Goal: Task Accomplishment & Management: Manage account settings

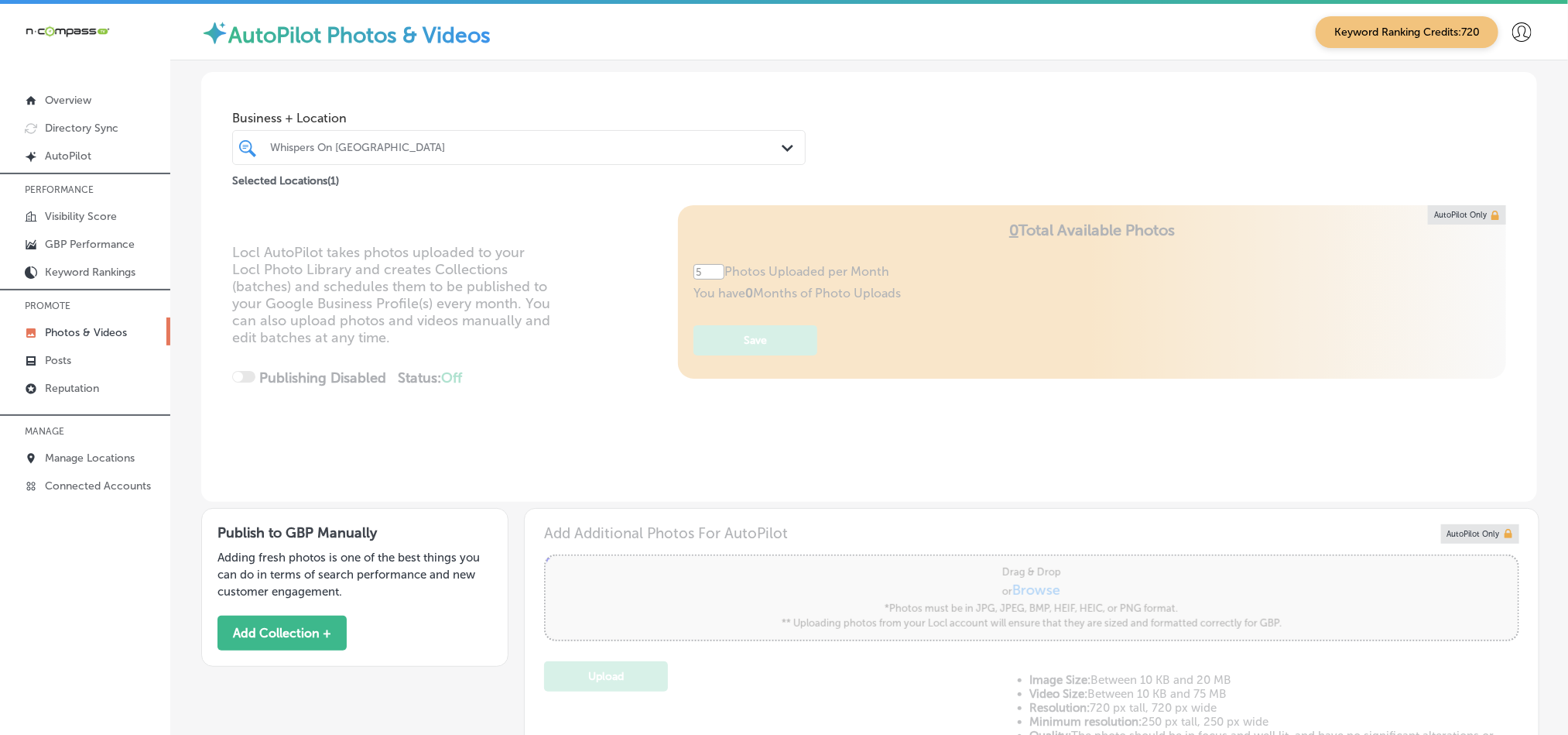
click at [89, 441] on p "MANAGE" at bounding box center [85, 431] width 170 height 23
click at [101, 458] on p "Manage Locations" at bounding box center [89, 457] width 89 height 13
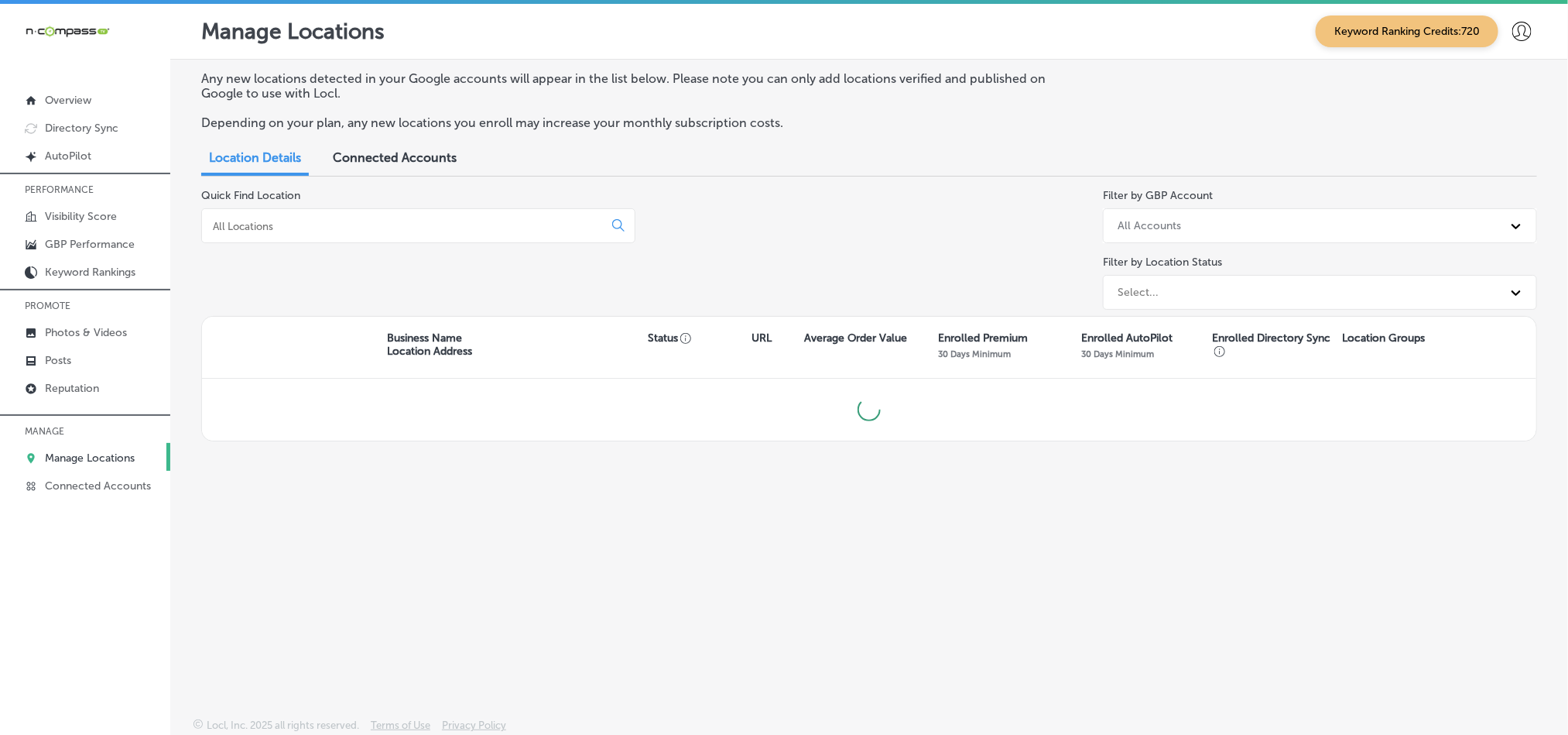
click at [428, 230] on input at bounding box center [405, 226] width 388 height 14
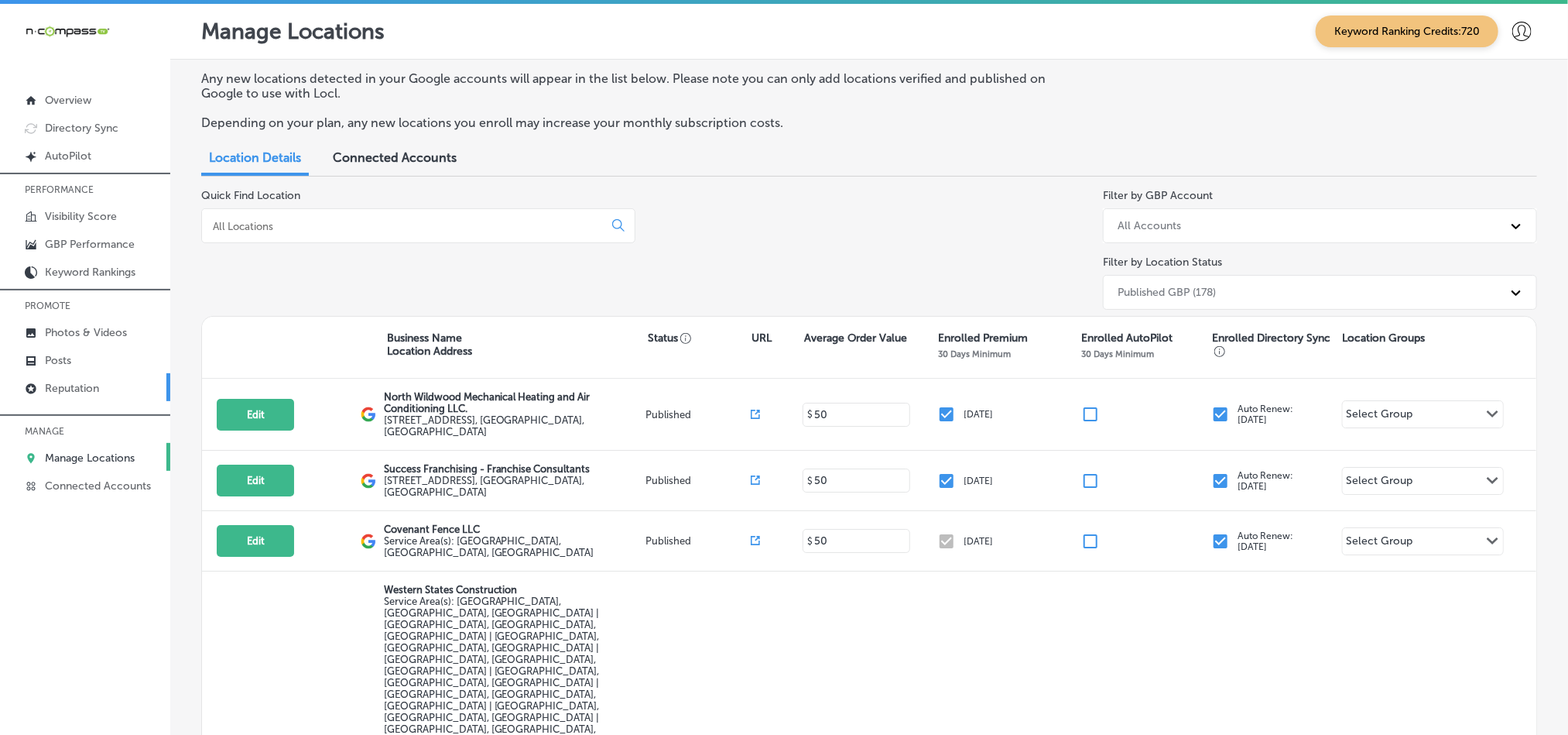
click at [89, 381] on p "Reputation" at bounding box center [72, 387] width 54 height 13
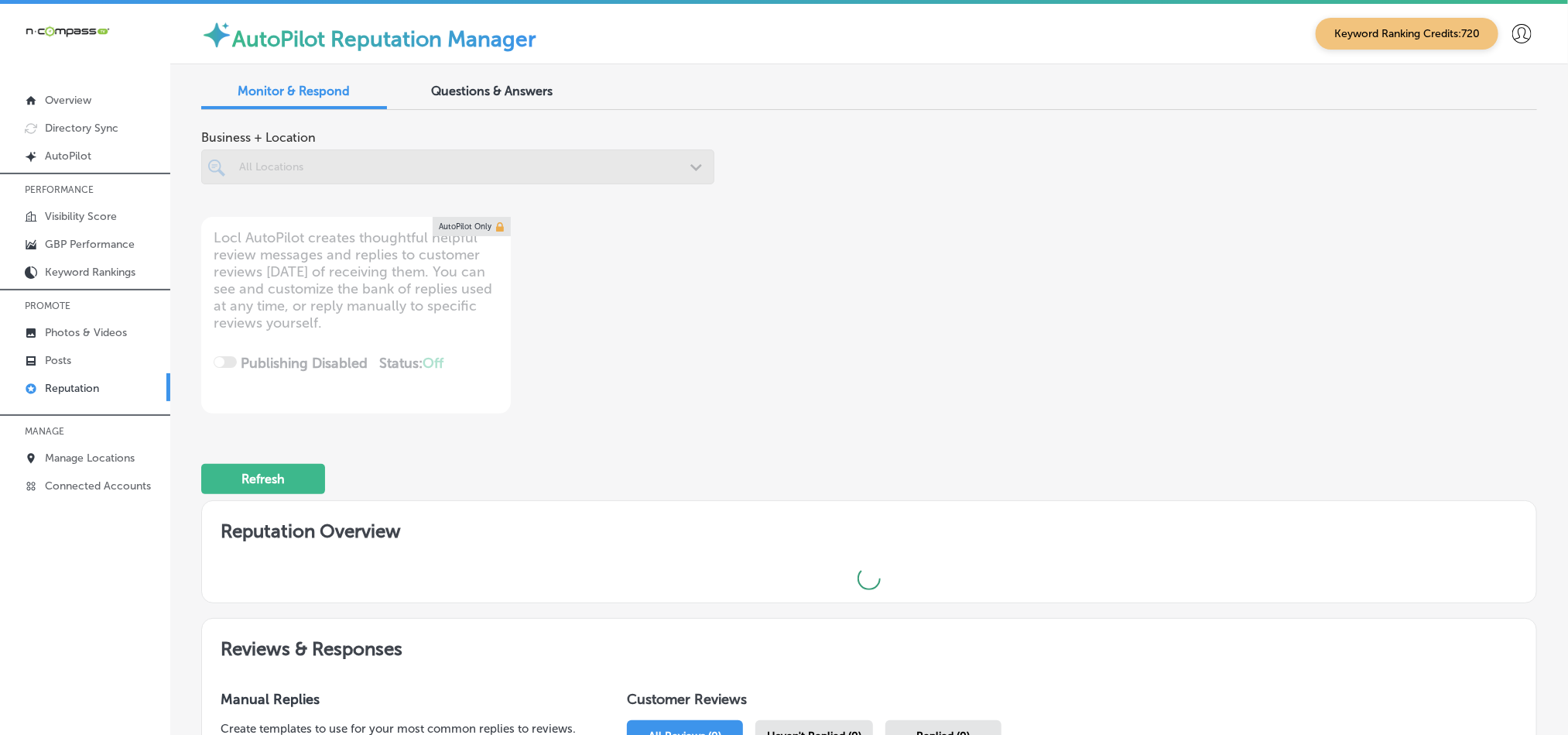
click at [449, 175] on div at bounding box center [458, 167] width 513 height 35
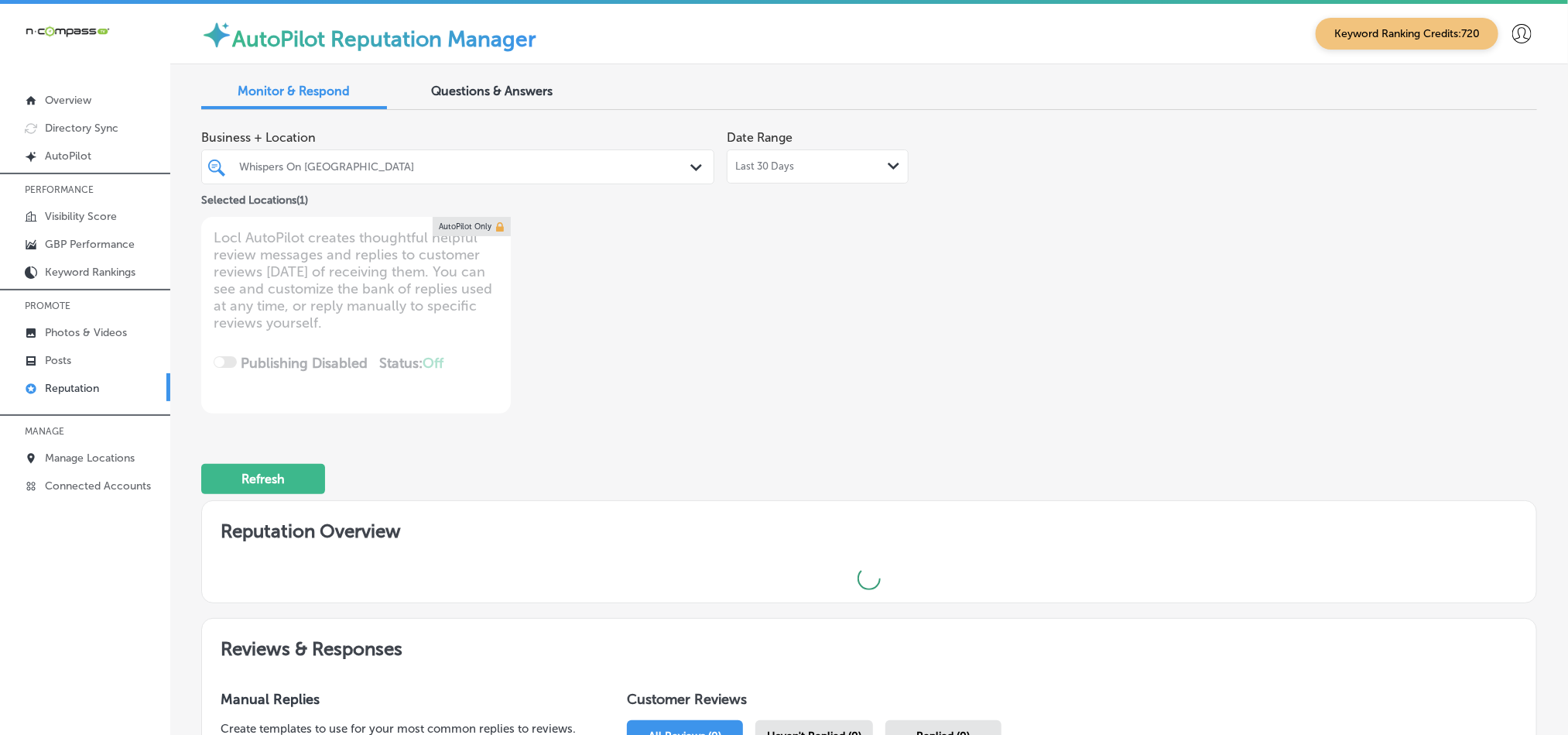
click at [509, 181] on div "Whispers On [GEOGRAPHIC_DATA] Path Created with Sketch." at bounding box center [458, 167] width 513 height 35
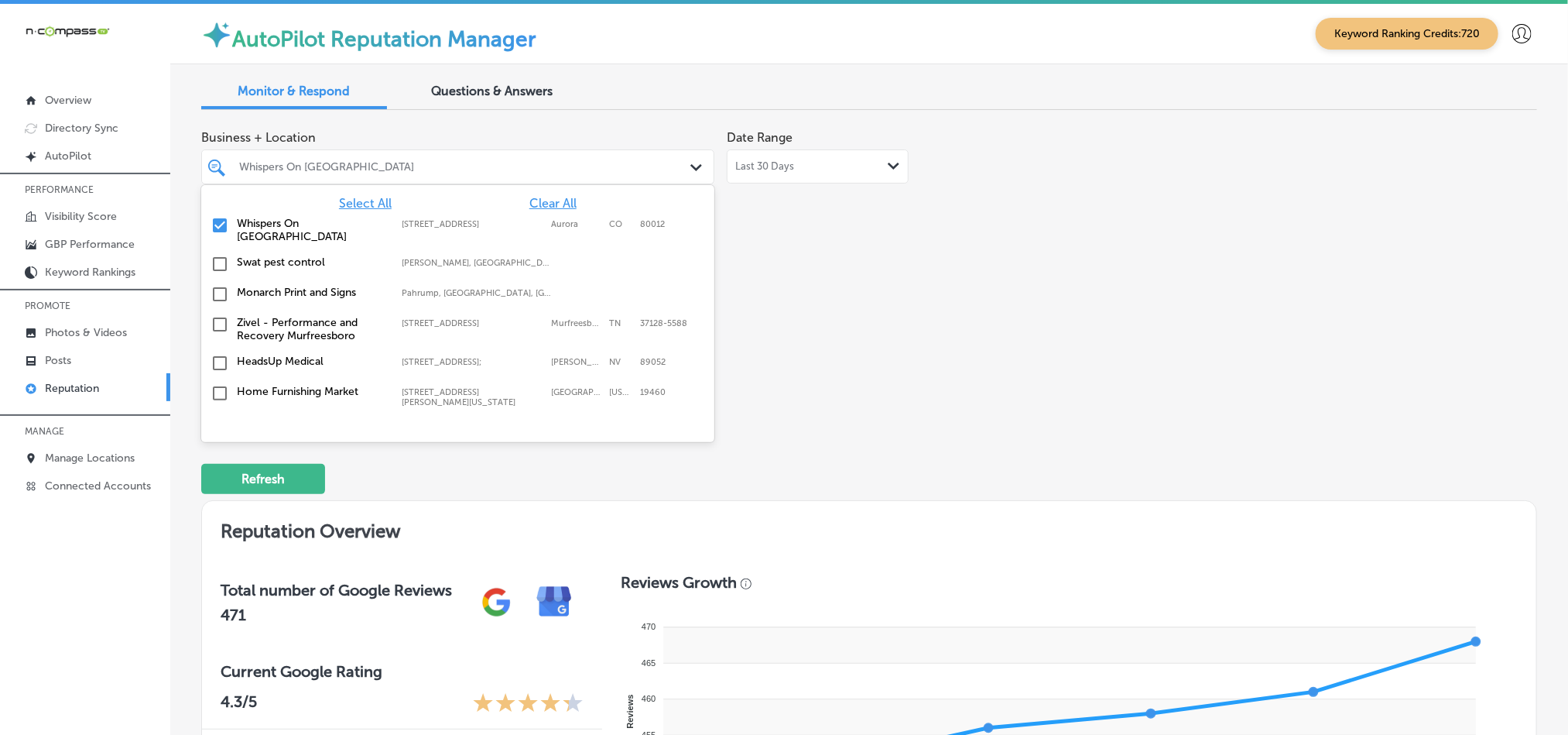
click at [546, 193] on div "Select All Clear All Whispers On [GEOGRAPHIC_DATA] [STREET_ADDRESS][GEOGRAPHIC_…" at bounding box center [458, 301] width 513 height 232
click at [535, 202] on span "Clear All" at bounding box center [552, 202] width 47 height 15
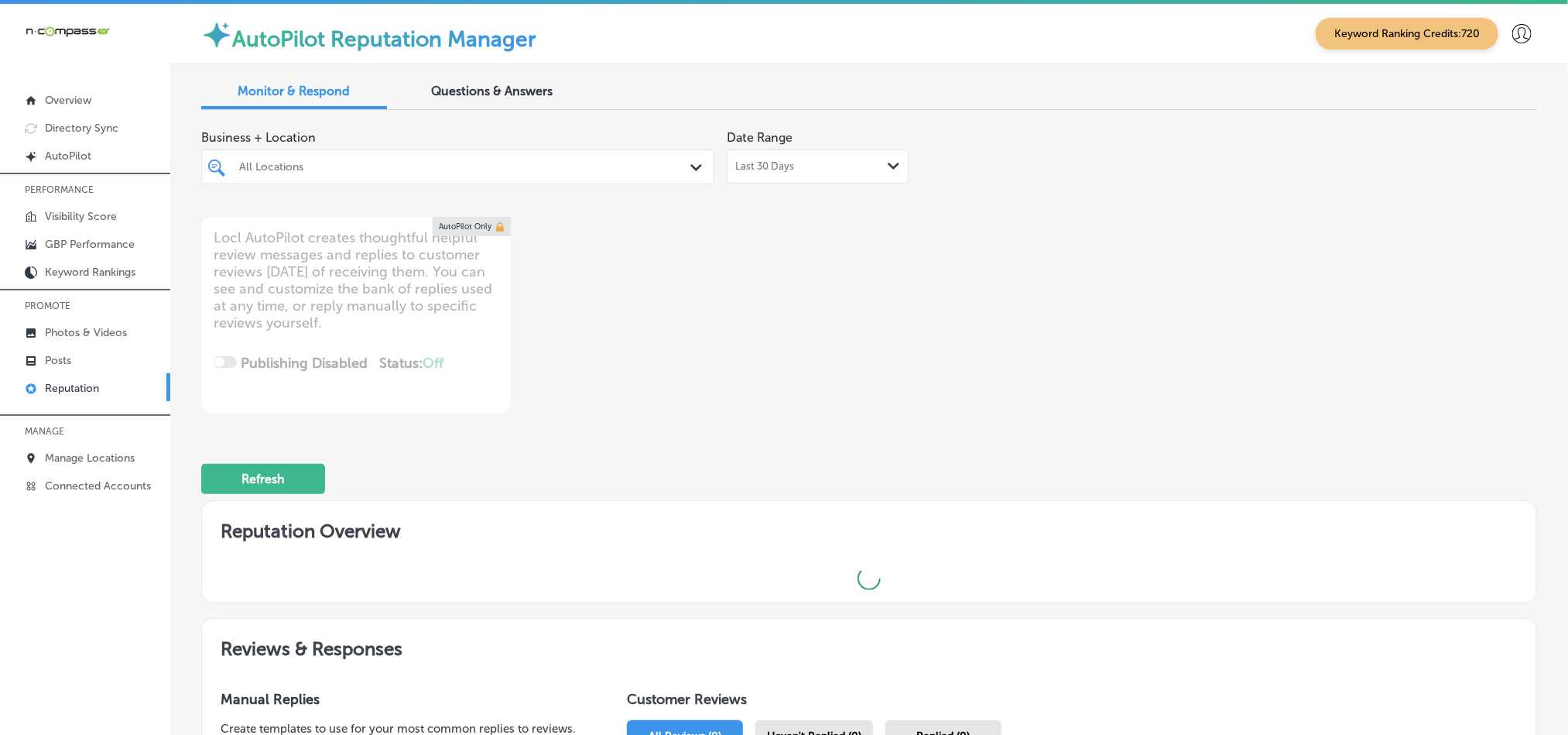
click at [527, 169] on div "All Locations" at bounding box center [465, 166] width 453 height 13
type textarea "x"
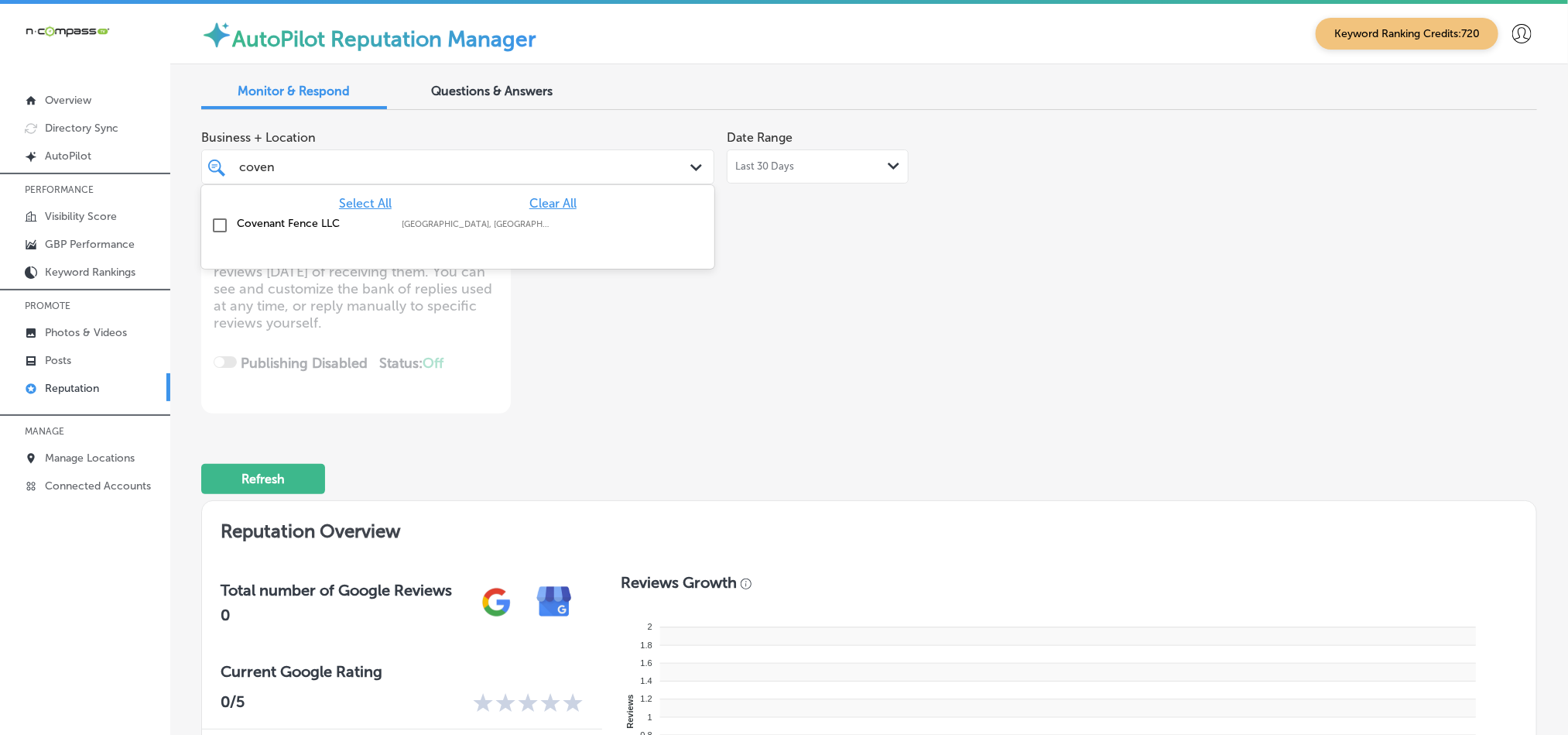
type input "covena"
click at [216, 230] on input "checkbox" at bounding box center [219, 225] width 18 height 18
type textarea "x"
type input "covena"
click at [862, 372] on div "Business + Location option focused, 2 of 164. 2 results available for search te…" at bounding box center [602, 268] width 802 height 291
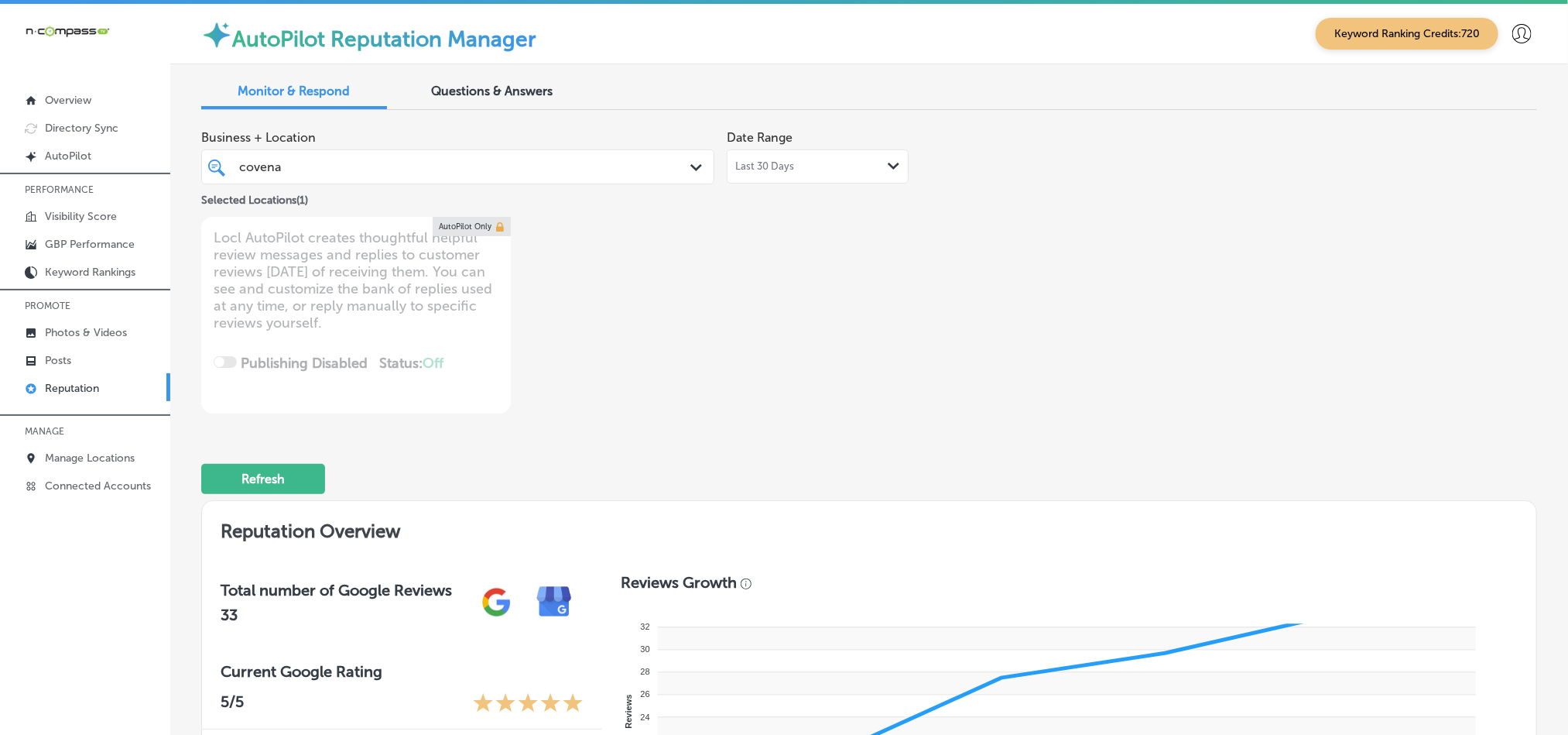
click at [82, 391] on p "Reputation" at bounding box center [72, 387] width 54 height 13
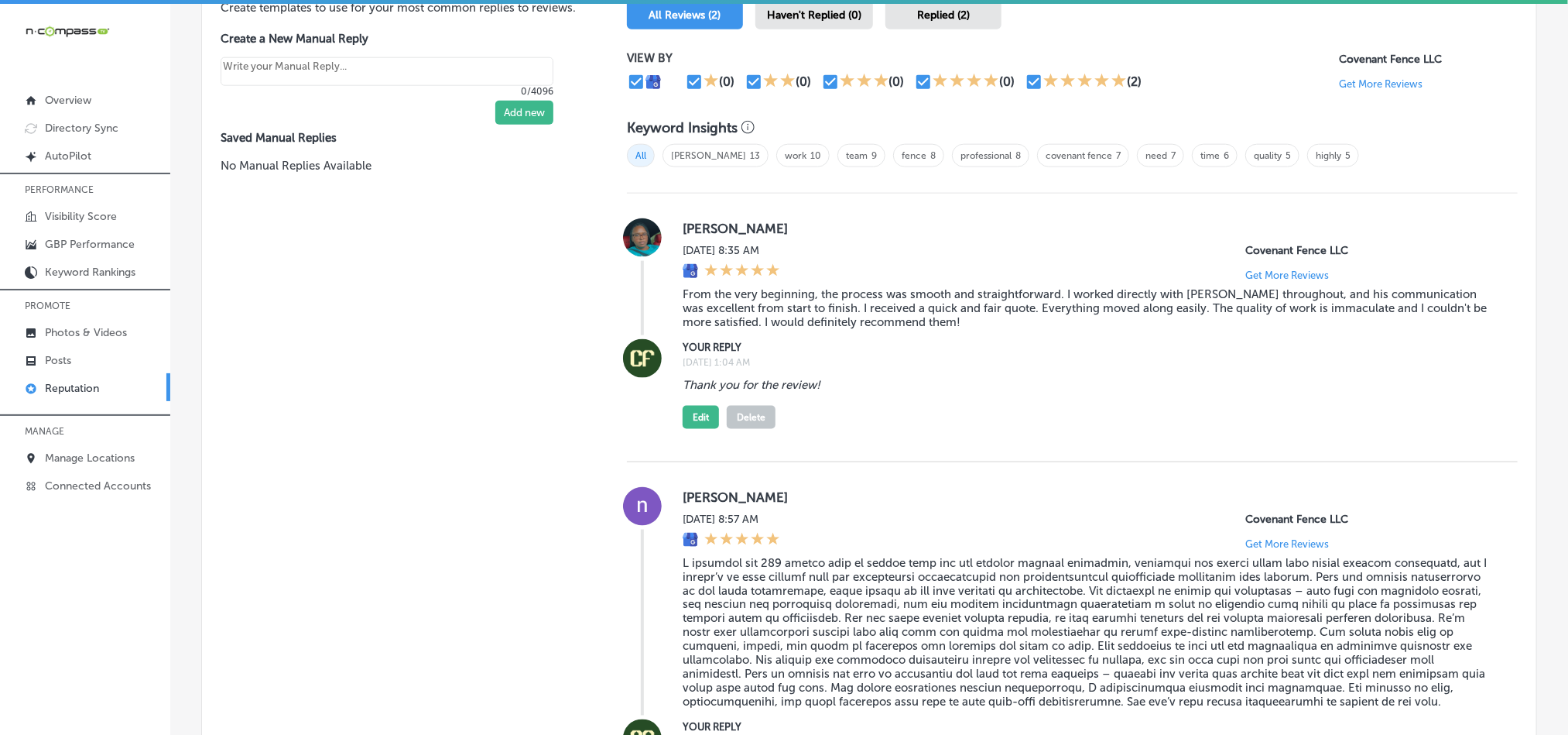
scroll to position [967, 0]
click at [825, 17] on div "Haven't Replied (0)" at bounding box center [814, 13] width 117 height 30
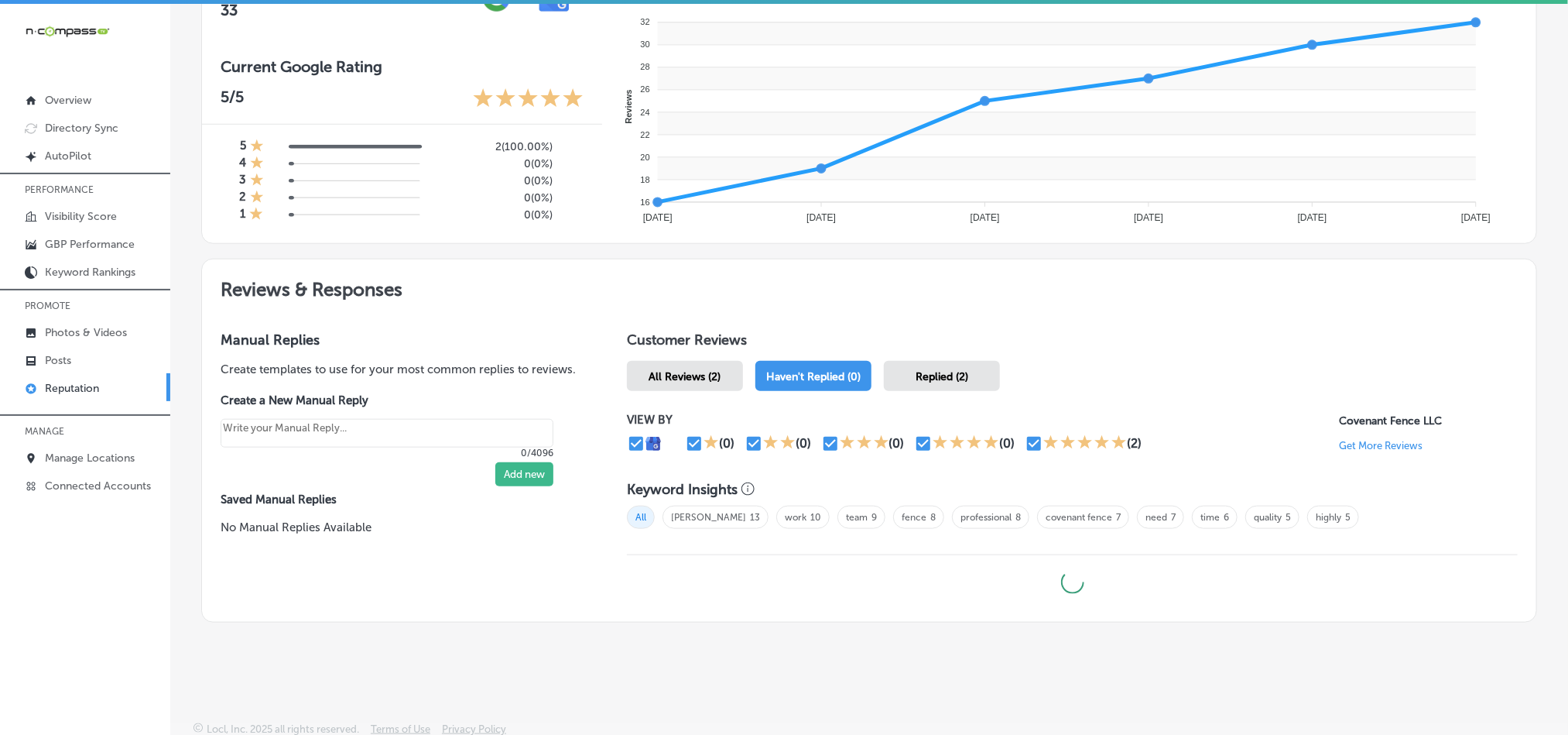
scroll to position [599, 0]
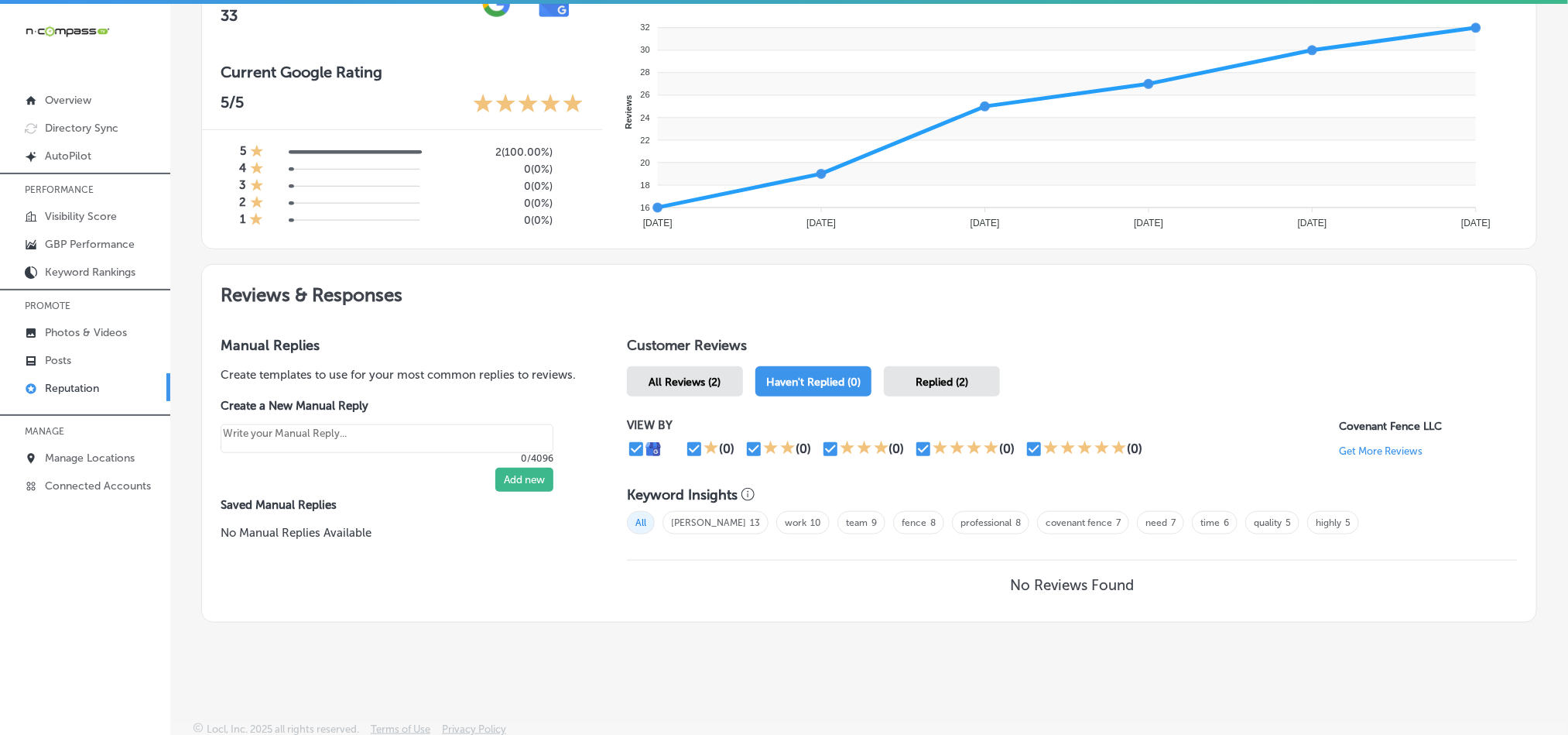
click at [949, 375] on span "Replied (2)" at bounding box center [942, 381] width 53 height 13
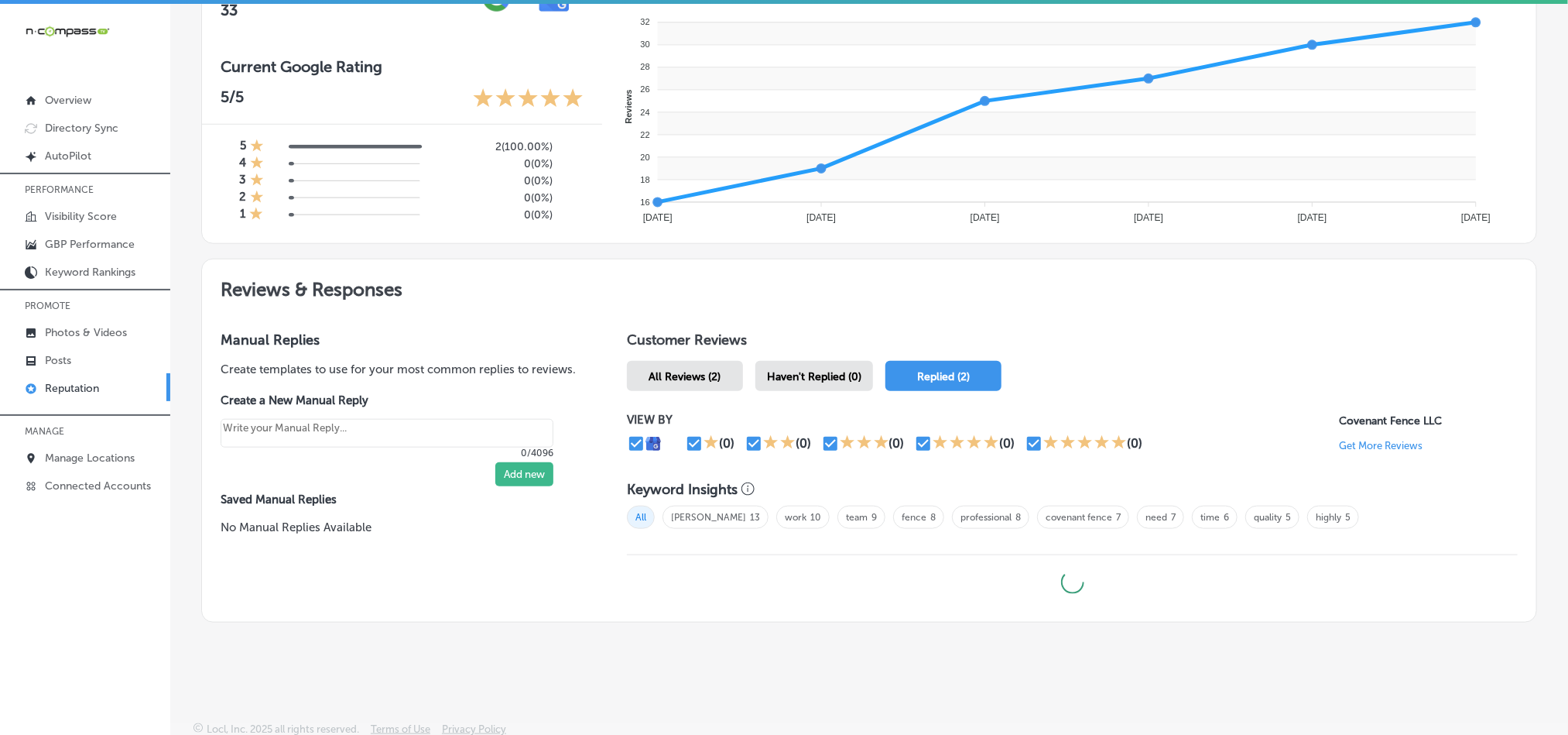
type textarea "x"
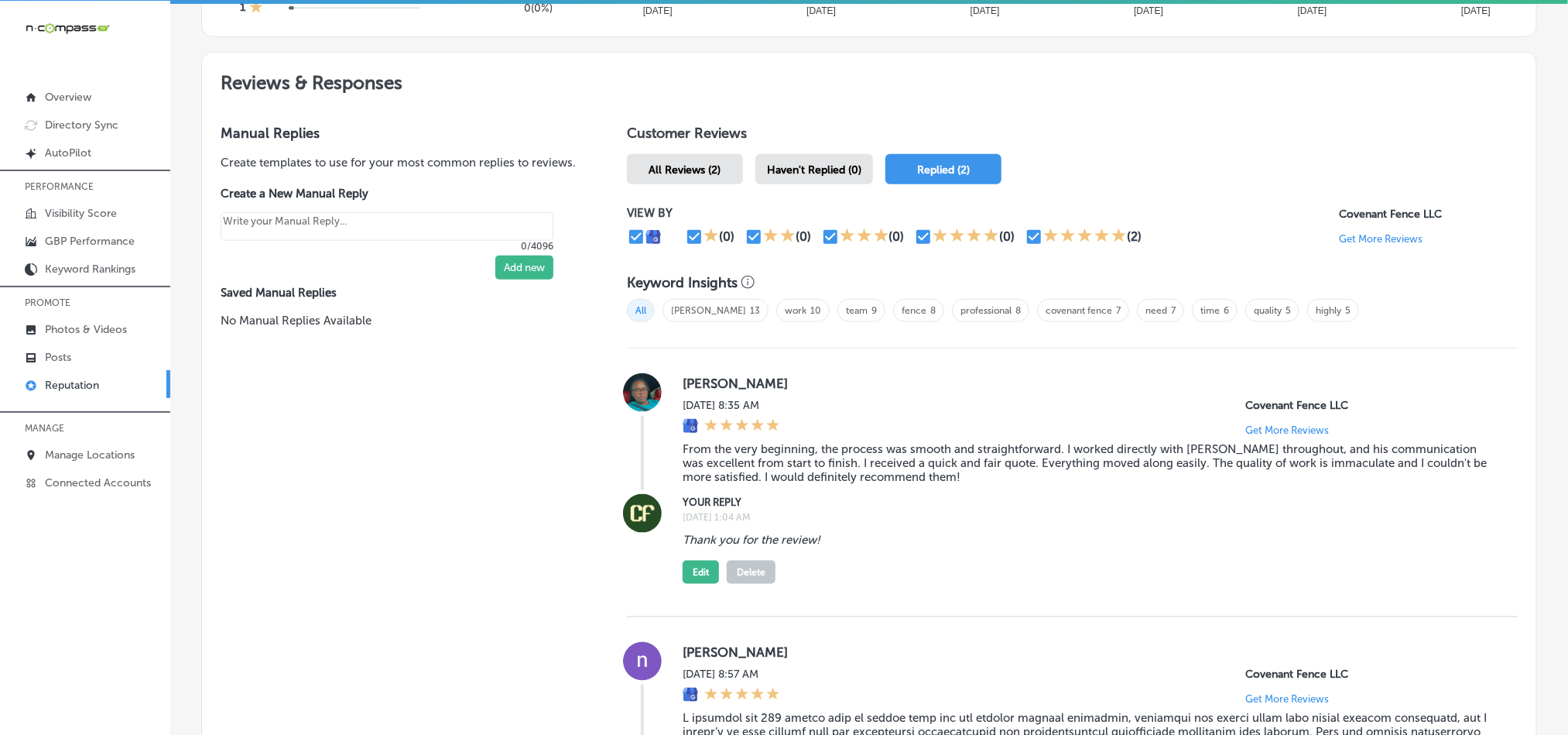
scroll to position [848, 0]
